Goal: Information Seeking & Learning: Understand process/instructions

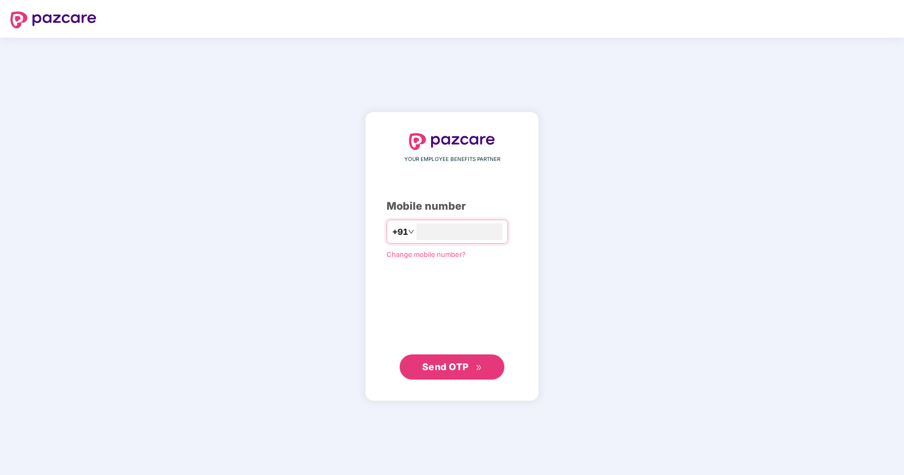
type input "**********"
click at [450, 367] on span "Send OTP" at bounding box center [445, 365] width 47 height 11
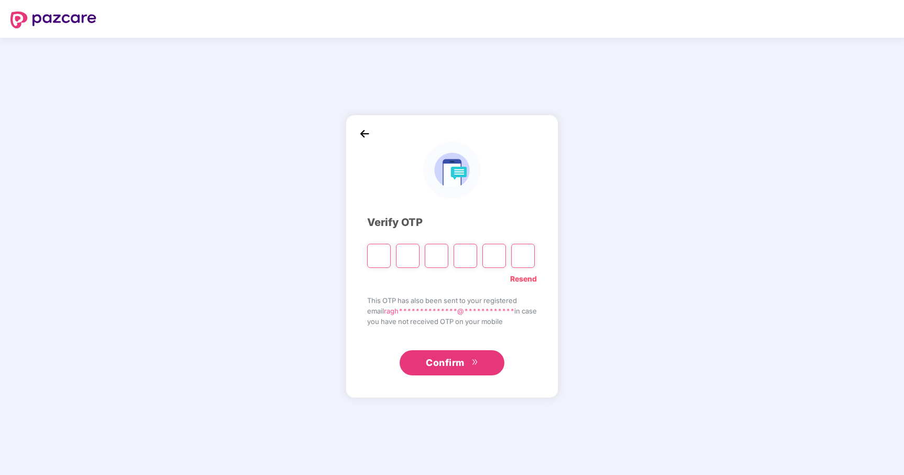
type input "*"
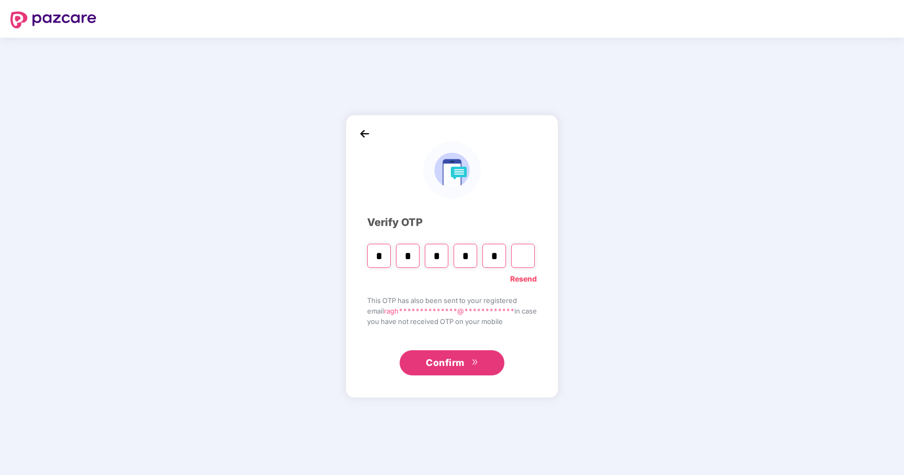
type input "*"
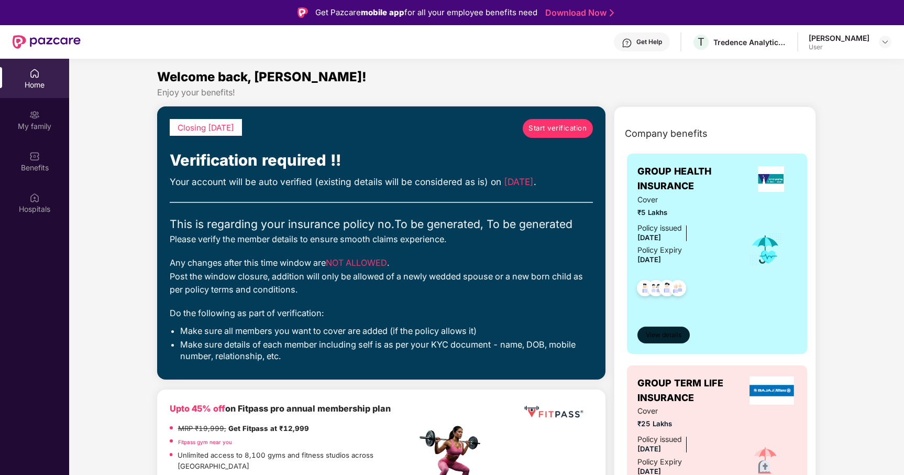
click at [663, 331] on span "View details" at bounding box center [664, 335] width 36 height 10
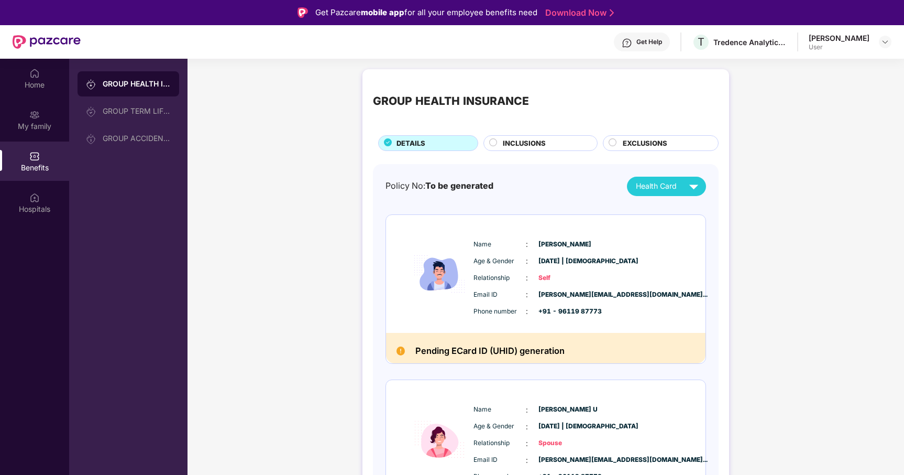
click at [544, 143] on span "INCLUSIONS" at bounding box center [524, 143] width 43 height 11
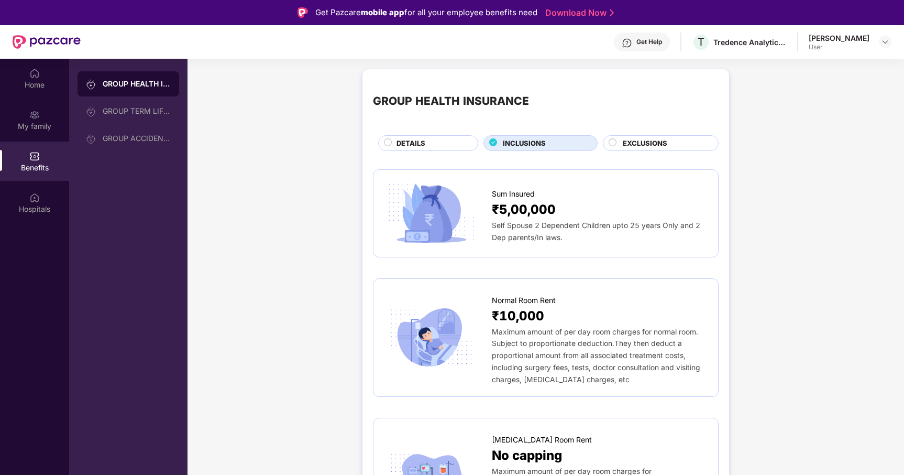
click at [684, 141] on div "EXCLUSIONS" at bounding box center [665, 144] width 95 height 13
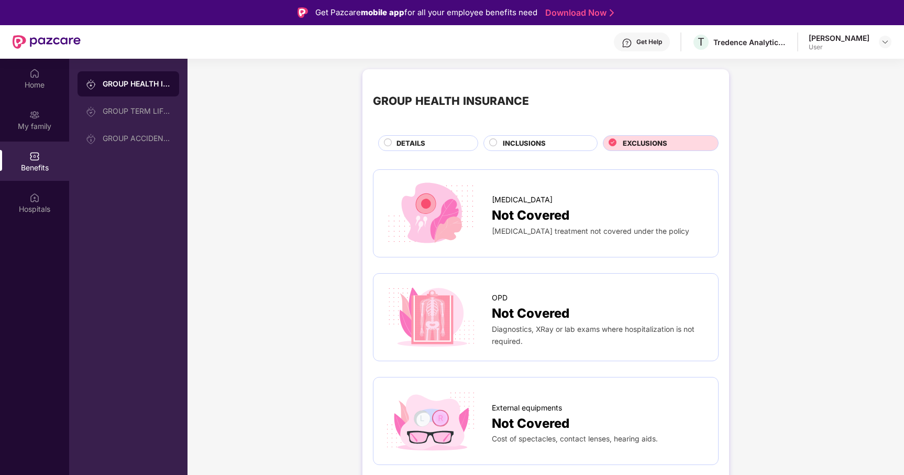
click at [431, 138] on div "DETAILS" at bounding box center [431, 144] width 81 height 13
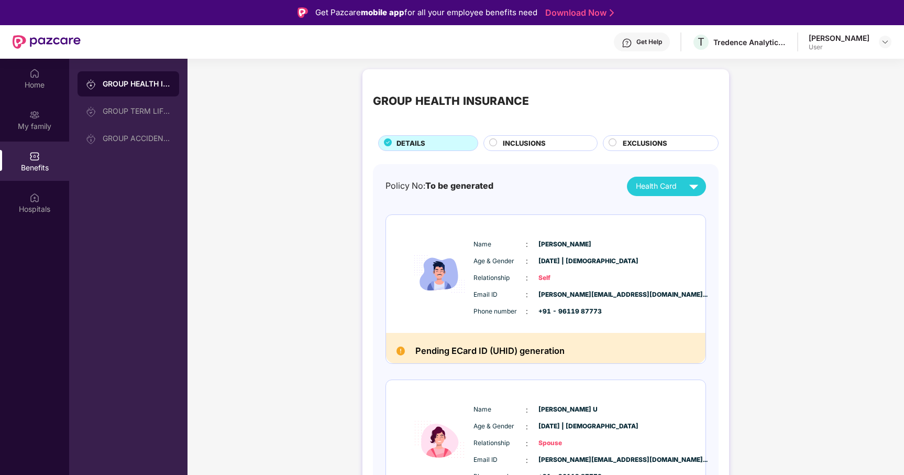
click at [884, 42] on img at bounding box center [885, 42] width 8 height 8
click at [135, 137] on div "GROUP ACCIDENTAL INSURANCE" at bounding box center [137, 138] width 68 height 8
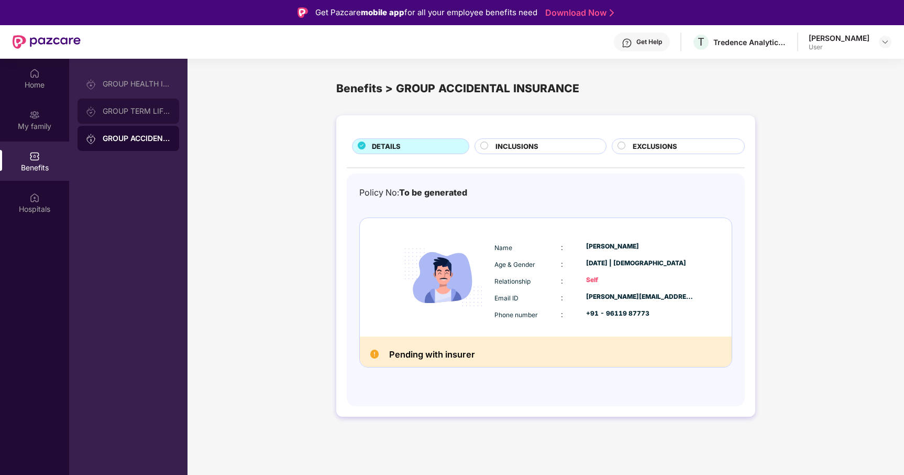
click at [133, 118] on div "GROUP TERM LIFE INSURANCE" at bounding box center [129, 111] width 102 height 25
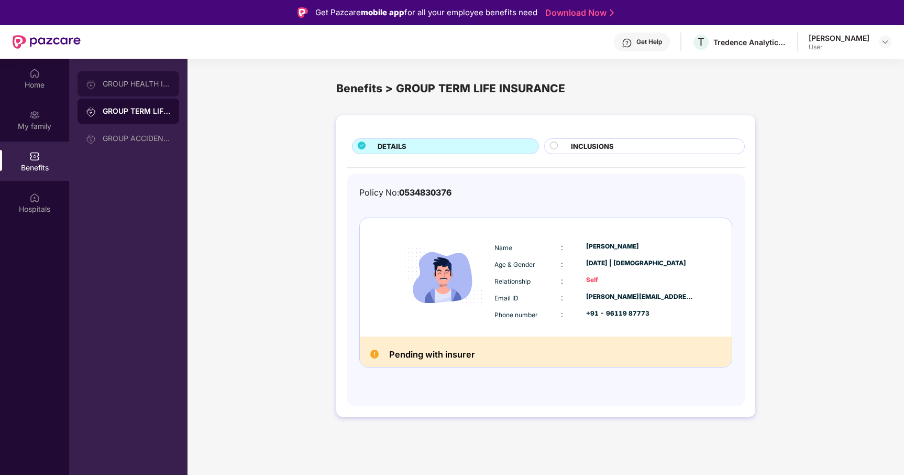
click at [130, 95] on div "GROUP HEALTH INSURANCE" at bounding box center [129, 83] width 102 height 25
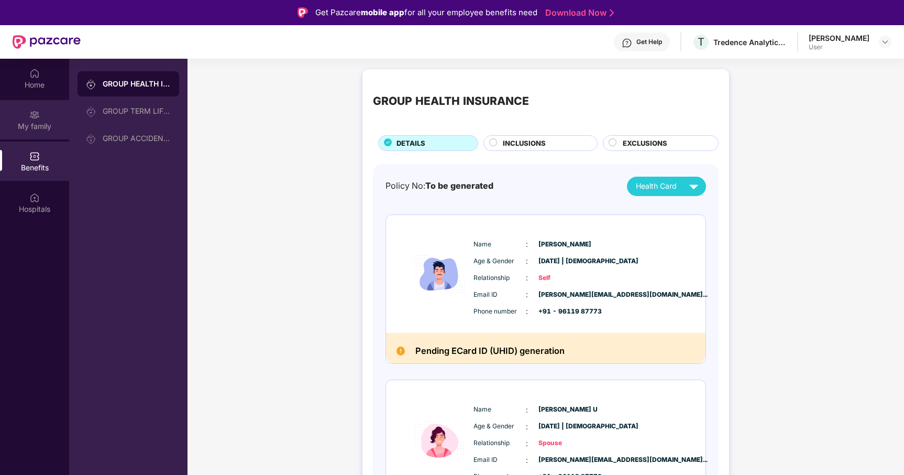
click at [19, 125] on div "My family" at bounding box center [34, 126] width 69 height 10
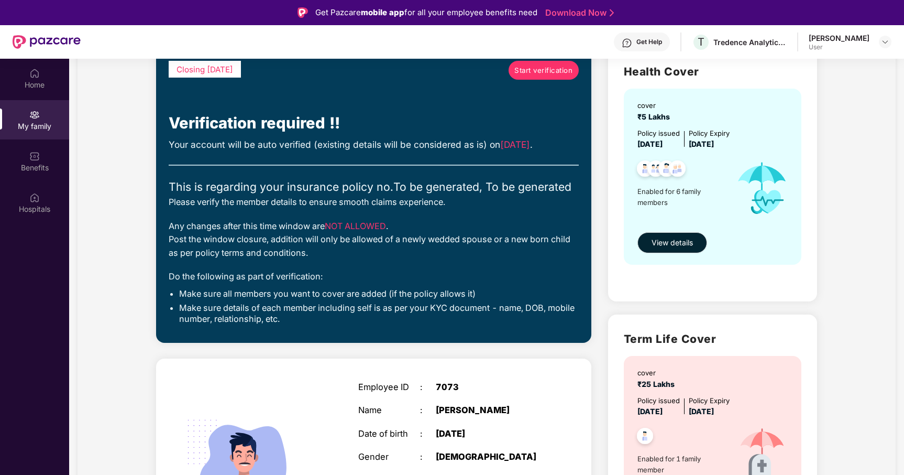
scroll to position [83, 0]
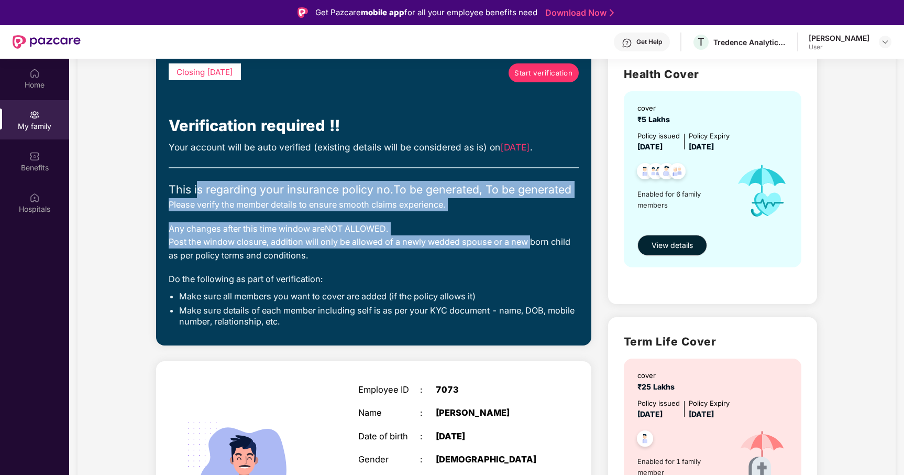
drag, startPoint x: 196, startPoint y: 189, endPoint x: 526, endPoint y: 238, distance: 333.8
click at [526, 238] on div "Closing [DATE] Start verification Verification required !! Your account will be…" at bounding box center [374, 197] width 410 height 269
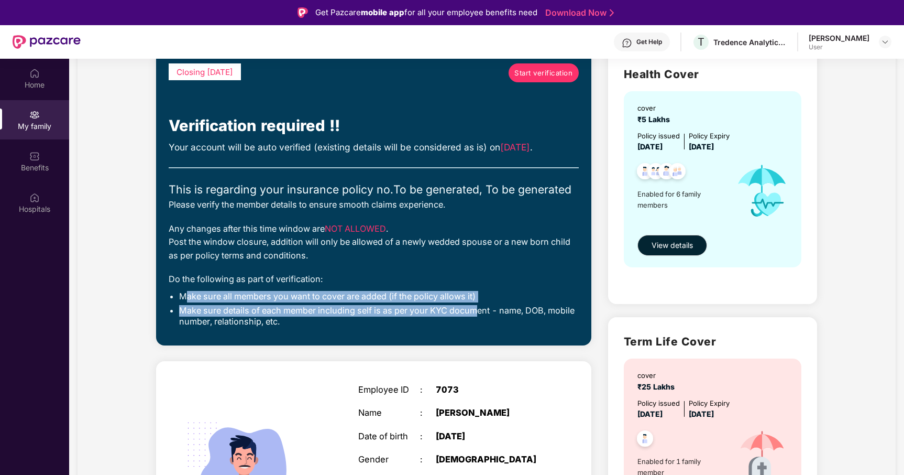
drag, startPoint x: 183, startPoint y: 297, endPoint x: 478, endPoint y: 313, distance: 295.9
click at [478, 313] on ul "Make sure all members you want to cover are added (if the policy allows it) Mak…" at bounding box center [374, 309] width 410 height 37
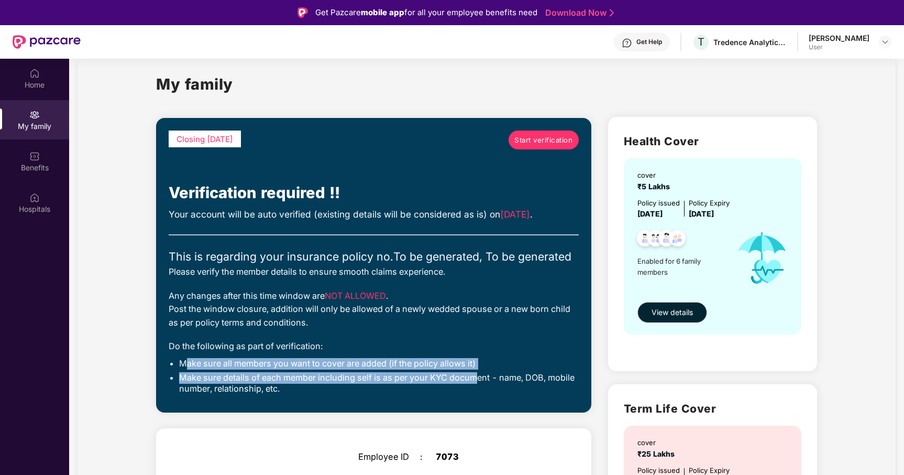
scroll to position [0, 0]
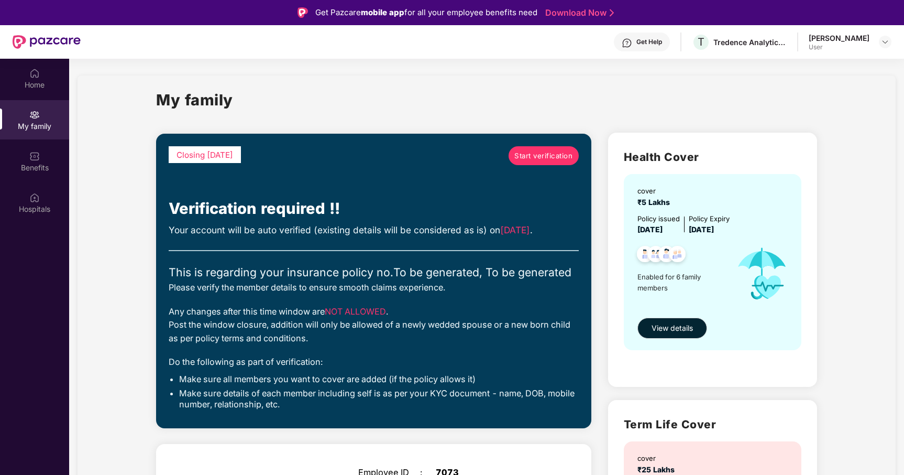
drag, startPoint x: 293, startPoint y: 218, endPoint x: 264, endPoint y: 205, distance: 32.4
click at [293, 218] on div "Verification required !!" at bounding box center [374, 208] width 410 height 24
drag, startPoint x: 195, startPoint y: 156, endPoint x: 320, endPoint y: 168, distance: 124.7
click at [294, 162] on div "Closing [DATE] Start verification" at bounding box center [374, 171] width 410 height 50
click at [358, 185] on div "Closing [DATE] Start verification" at bounding box center [374, 171] width 410 height 50
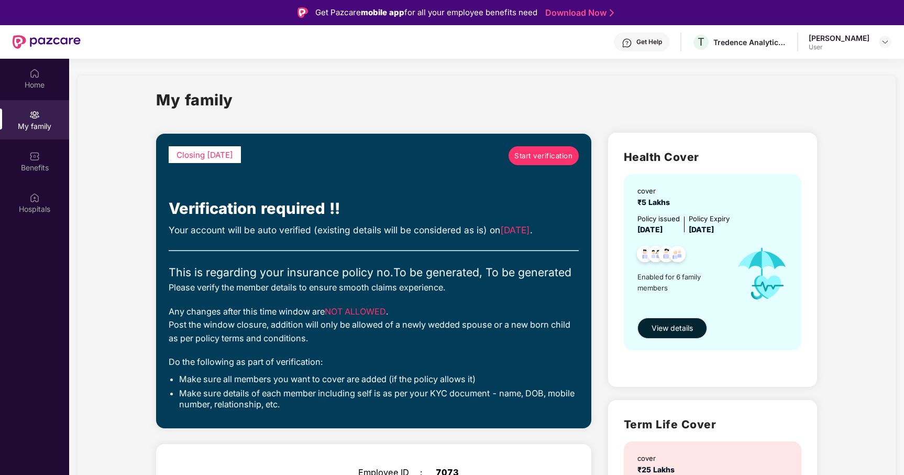
drag, startPoint x: 640, startPoint y: 277, endPoint x: 688, endPoint y: 293, distance: 50.9
click at [688, 293] on div "Enabled for 6 family members" at bounding box center [682, 273] width 89 height 77
click at [35, 201] on img at bounding box center [34, 197] width 10 height 10
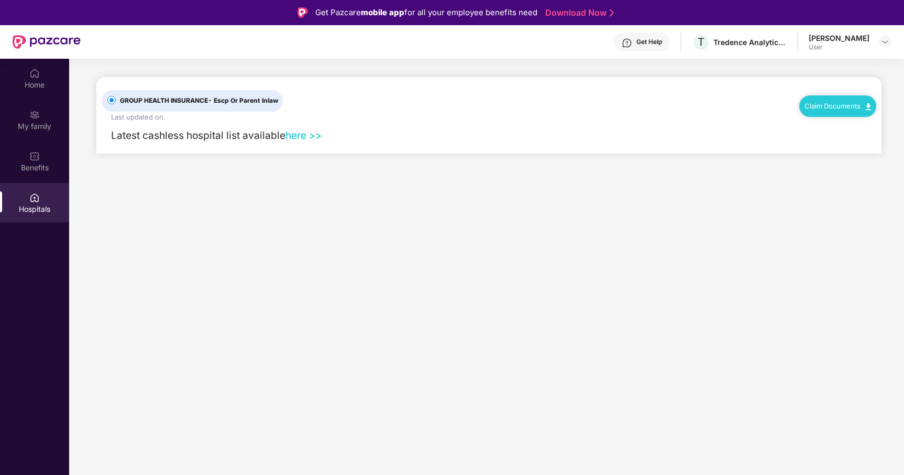
click at [294, 137] on link "here >>" at bounding box center [304, 135] width 36 height 13
click at [831, 106] on link "Claim Documents" at bounding box center [838, 106] width 67 height 8
click at [869, 125] on link "Claim Form" at bounding box center [842, 124] width 68 height 23
click at [865, 107] on link "Claim Documents" at bounding box center [838, 106] width 67 height 8
click at [867, 146] on link "Claim Process" at bounding box center [842, 145] width 68 height 23
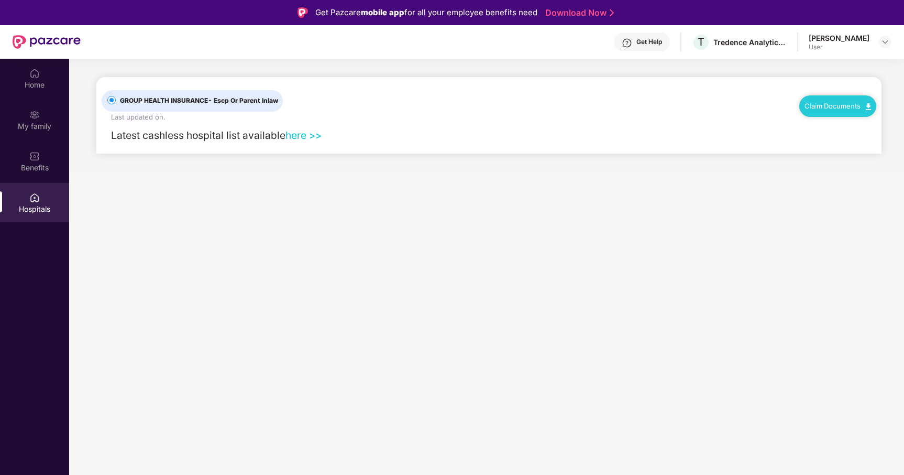
click at [526, 202] on main "GROUP HEALTH INSURANCE - Escp Or Parent Inlaw Last updated on . Claim Documents…" at bounding box center [486, 296] width 835 height 475
click at [711, 111] on div "GROUP HEALTH INSURANCE - Escp Or Parent Inlaw Last updated on . Claim Documents" at bounding box center [489, 99] width 775 height 45
